Goal: Transaction & Acquisition: Purchase product/service

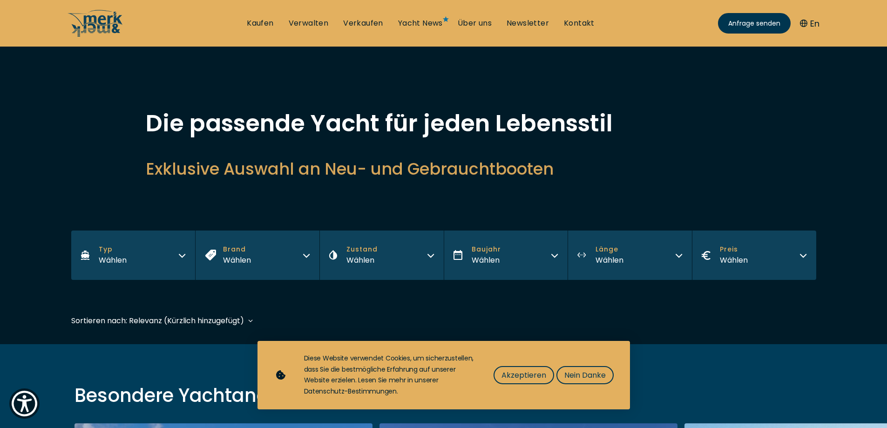
click at [183, 255] on icon "button" at bounding box center [181, 253] width 7 height 7
click at [303, 255] on icon "button" at bounding box center [306, 253] width 7 height 7
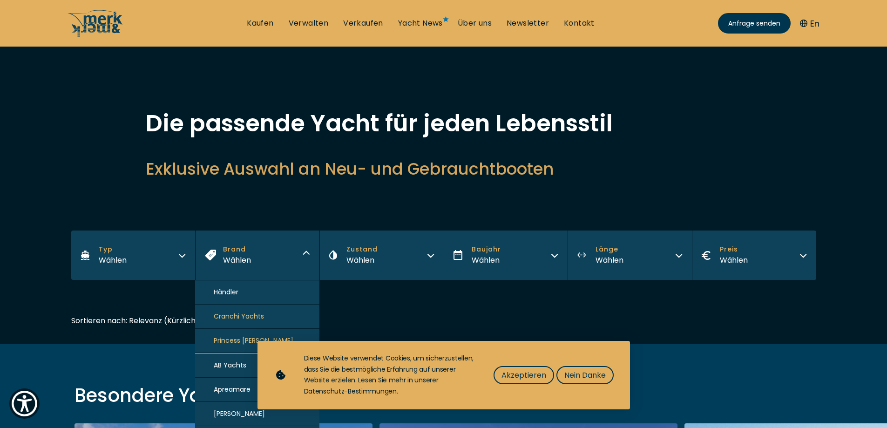
click at [433, 256] on icon "button" at bounding box center [430, 253] width 7 height 7
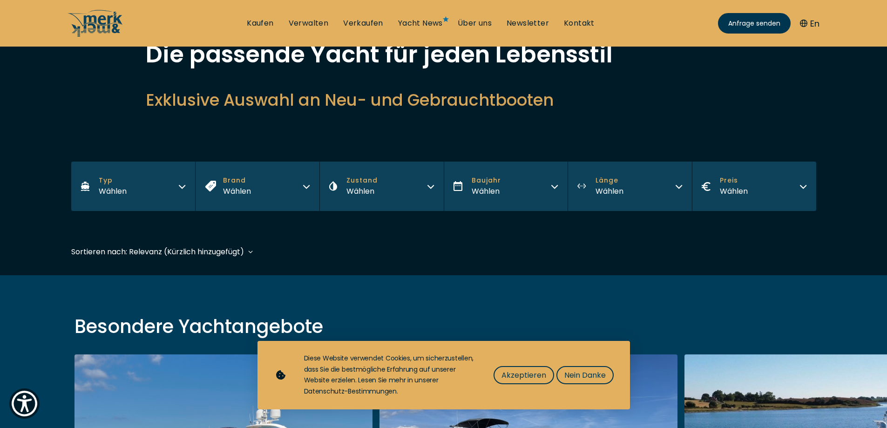
scroll to position [93, 0]
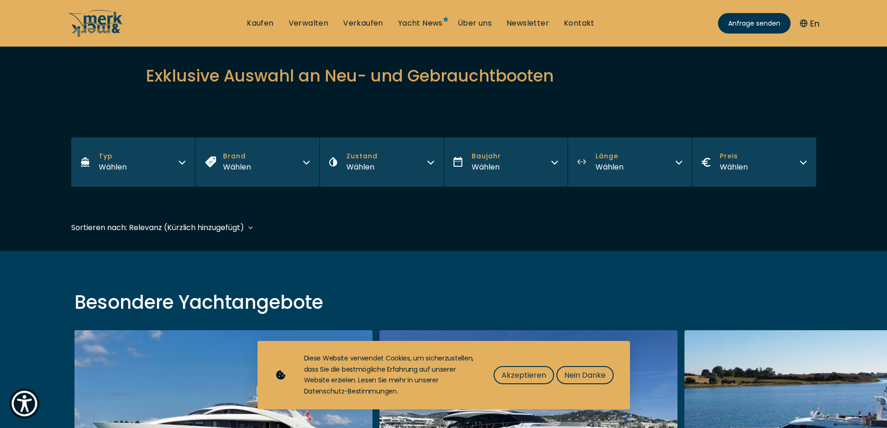
click at [431, 158] on button "Zustand Wählen" at bounding box center [381, 161] width 124 height 49
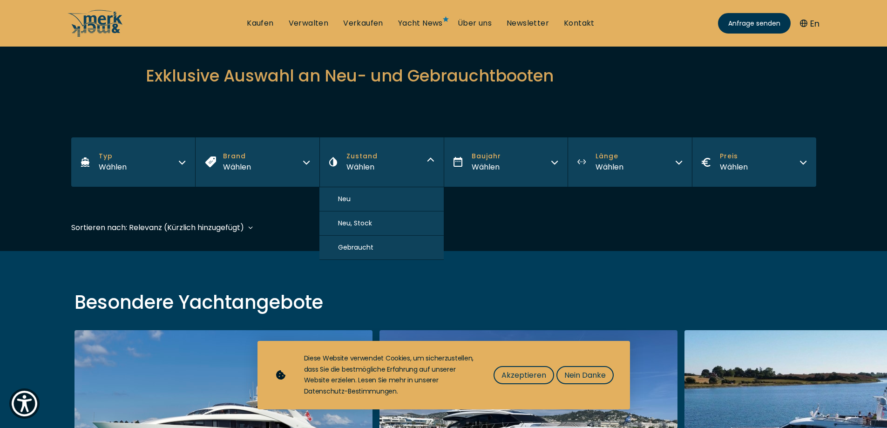
click at [413, 250] on button "Gebraucht" at bounding box center [381, 248] width 124 height 24
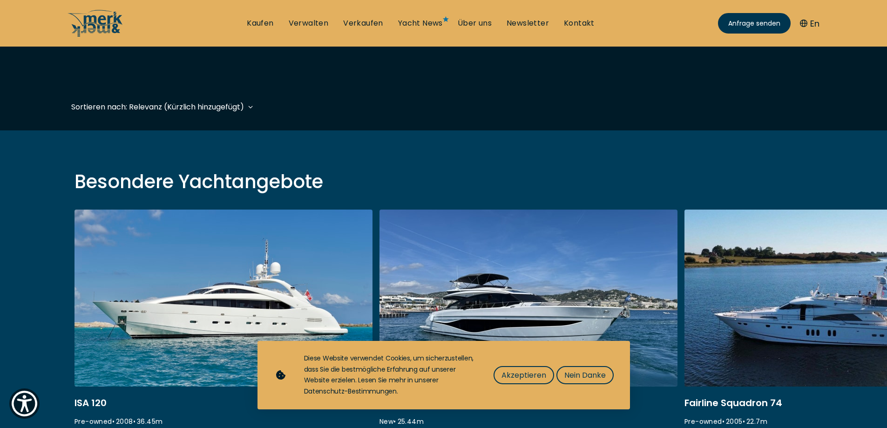
scroll to position [230, 0]
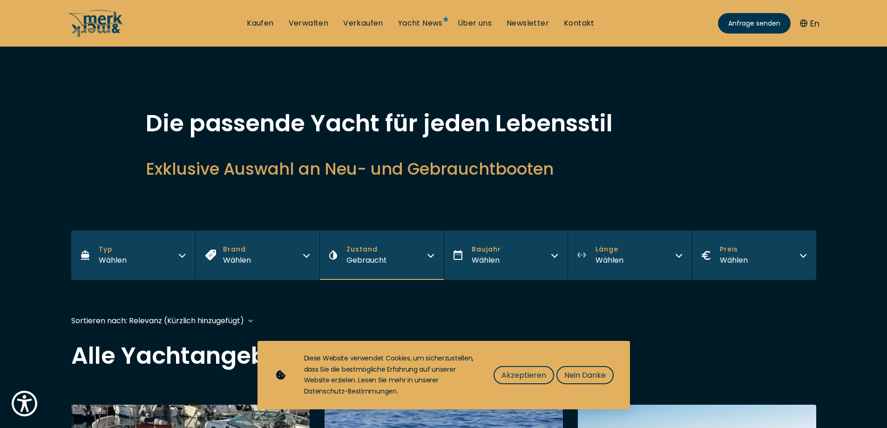
click at [553, 258] on button "Baujahr Wählen" at bounding box center [506, 254] width 124 height 49
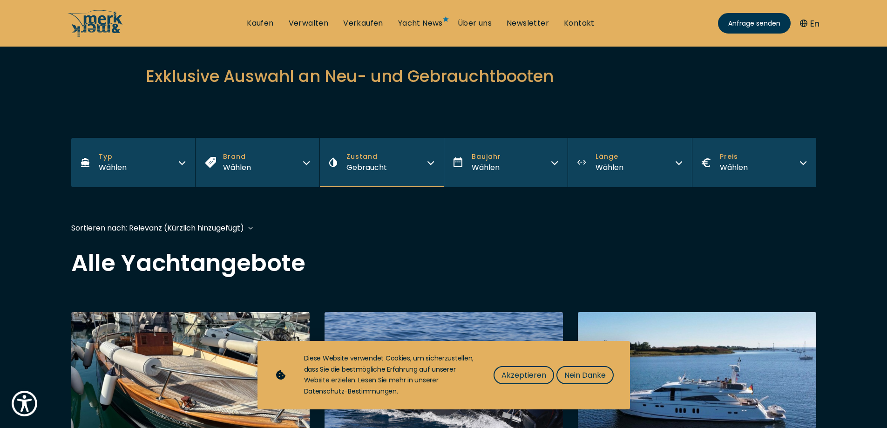
scroll to position [93, 0]
click at [555, 160] on icon "button" at bounding box center [554, 160] width 7 height 7
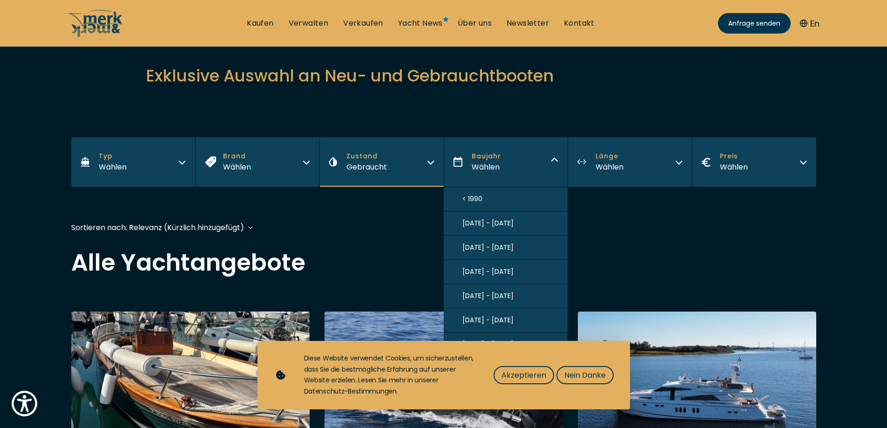
click at [501, 272] on span "[DATE] - [DATE]" at bounding box center [487, 272] width 51 height 10
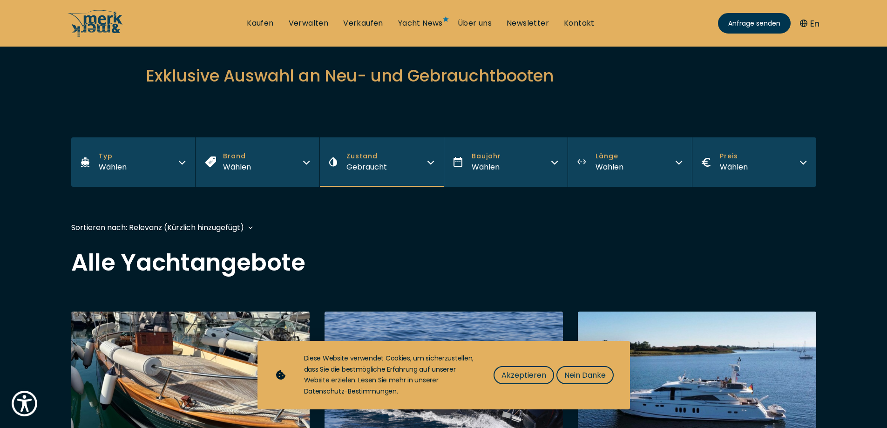
scroll to position [213, 0]
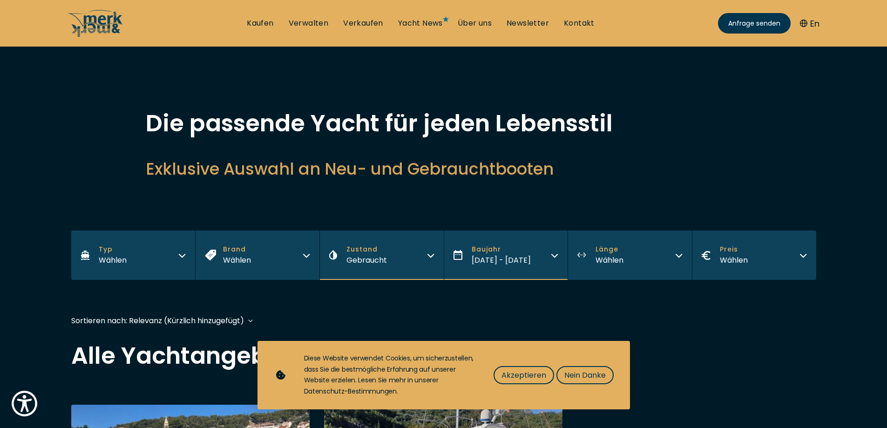
click at [679, 256] on icon "button" at bounding box center [678, 253] width 7 height 7
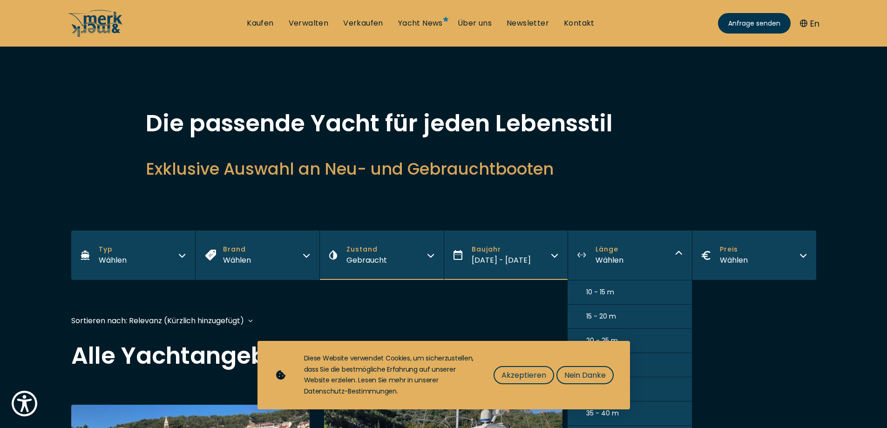
click at [627, 290] on button "10 - 15 m" at bounding box center [630, 292] width 124 height 24
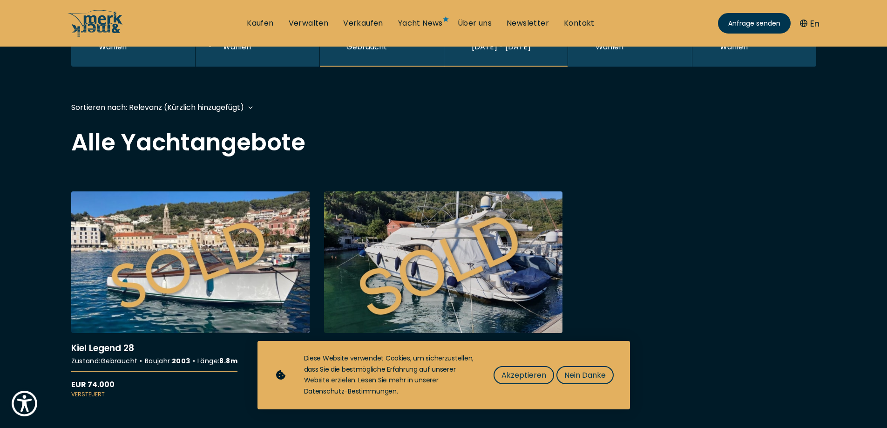
scroll to position [3, 0]
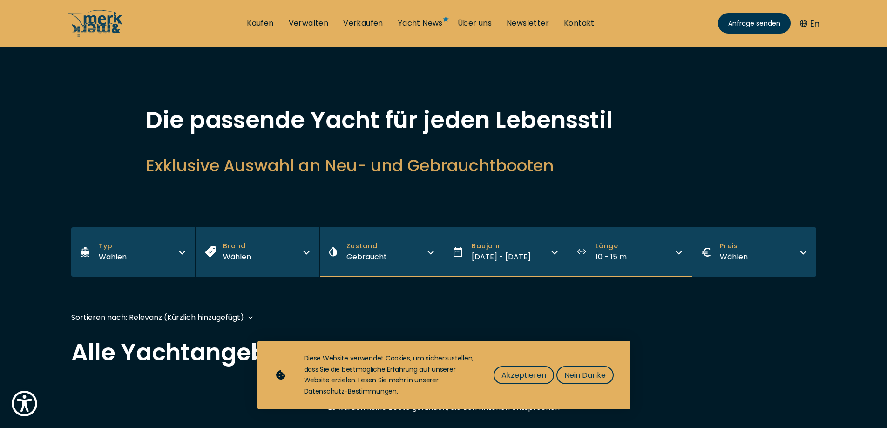
click at [799, 250] on icon "button" at bounding box center [802, 250] width 7 height 7
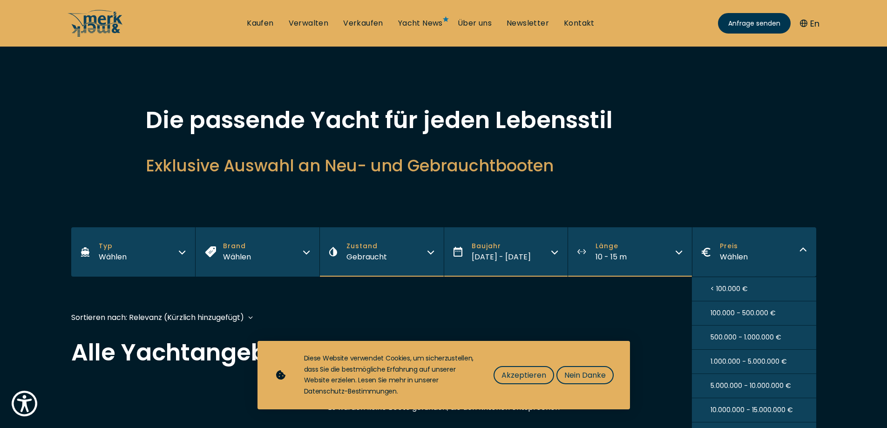
click at [729, 289] on span "< 100.000 €" at bounding box center [729, 289] width 37 height 10
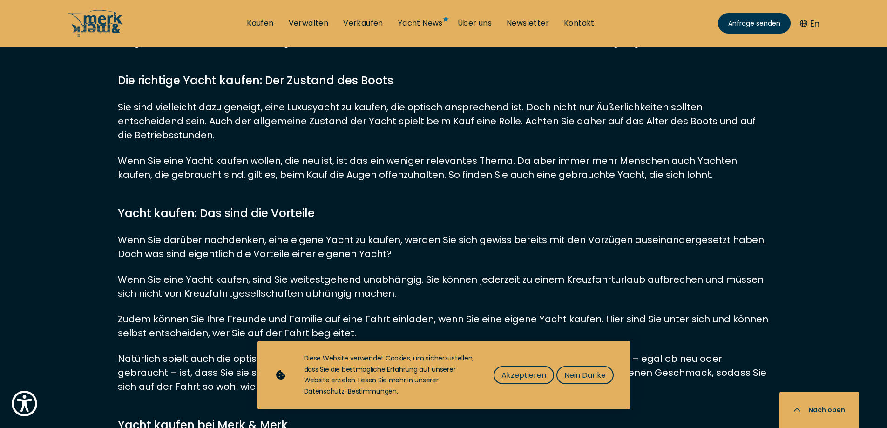
scroll to position [703, 0]
